Goal: Task Accomplishment & Management: Manage account settings

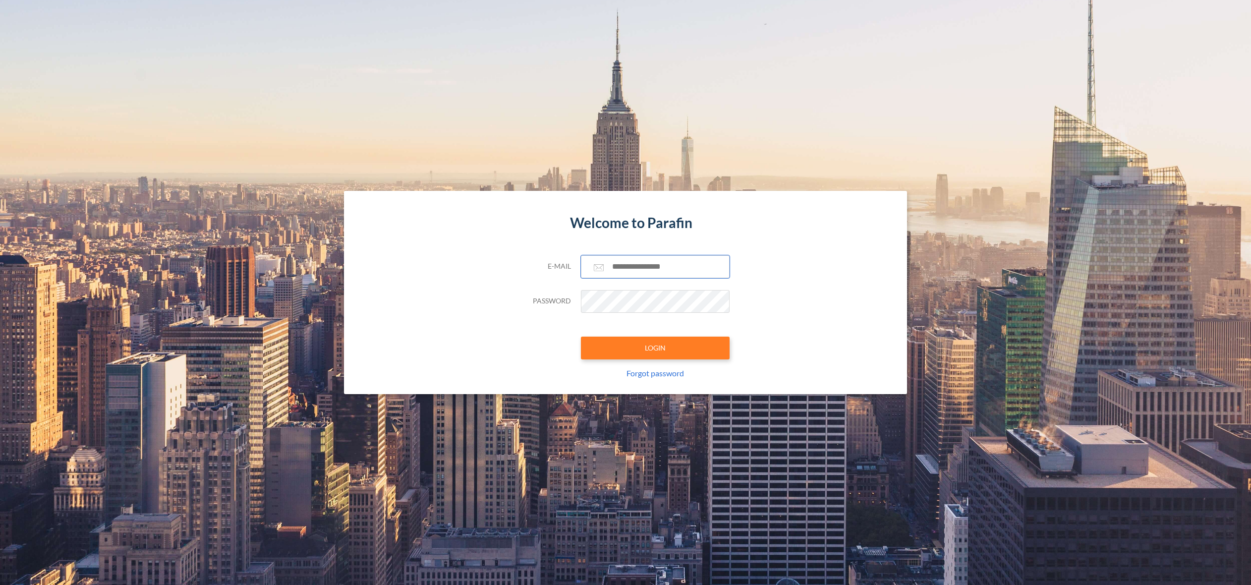
click at [681, 275] on input "text" at bounding box center [655, 266] width 149 height 23
paste input "**********"
type input "**********"
click at [645, 343] on button "LOGIN" at bounding box center [655, 347] width 149 height 23
